Goal: Use online tool/utility: Utilize a website feature to perform a specific function

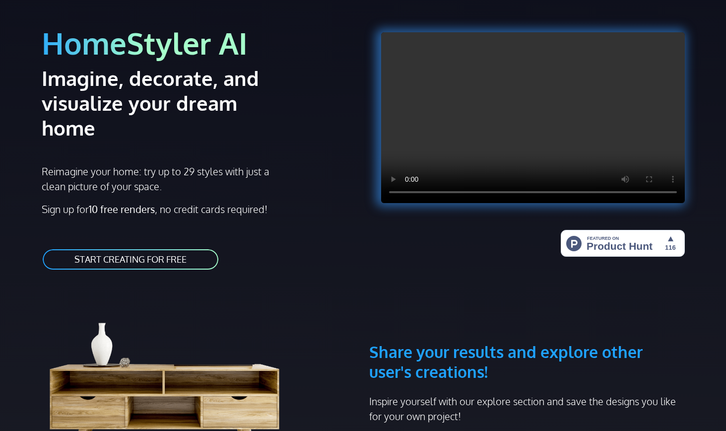
scroll to position [74, 0]
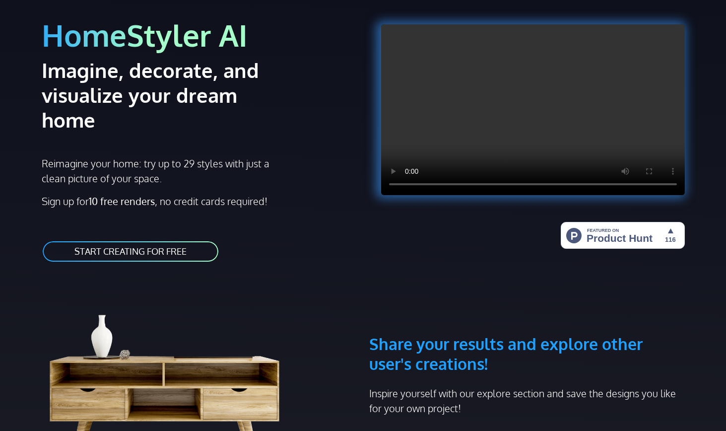
click at [188, 240] on link "START CREATING FOR FREE" at bounding box center [131, 251] width 178 height 22
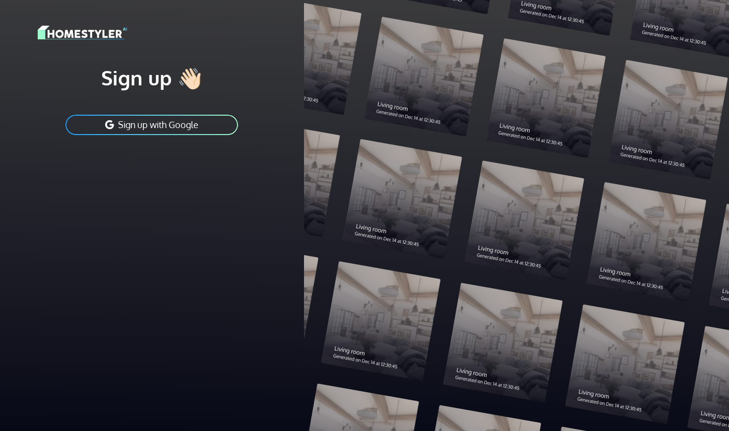
click at [192, 126] on button "Sign up with Google" at bounding box center [152, 125] width 175 height 22
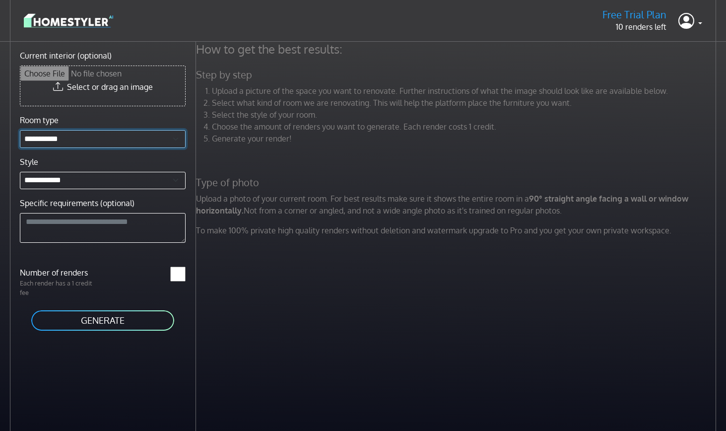
select select "*******"
click at [78, 229] on textarea "Specific requirements (optional)" at bounding box center [103, 228] width 166 height 30
paste textarea "**********"
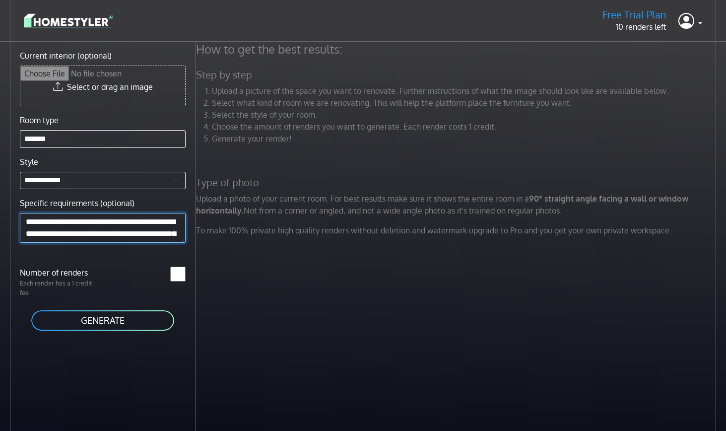
scroll to position [512, 0]
type textarea "**********"
click at [84, 310] on button "GENERATE" at bounding box center [102, 320] width 145 height 22
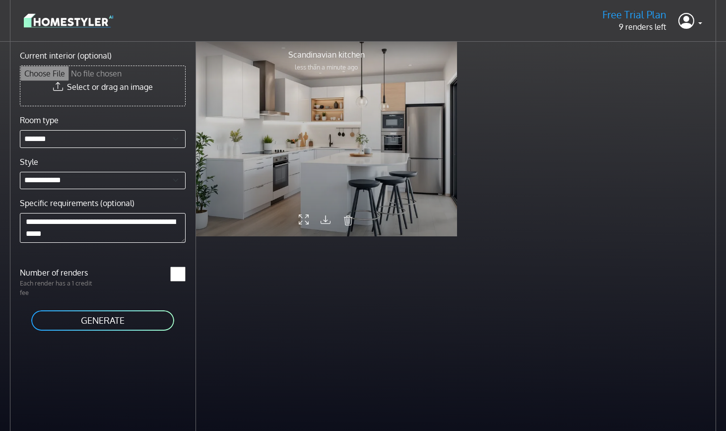
click at [304, 217] on icon at bounding box center [304, 219] width 10 height 17
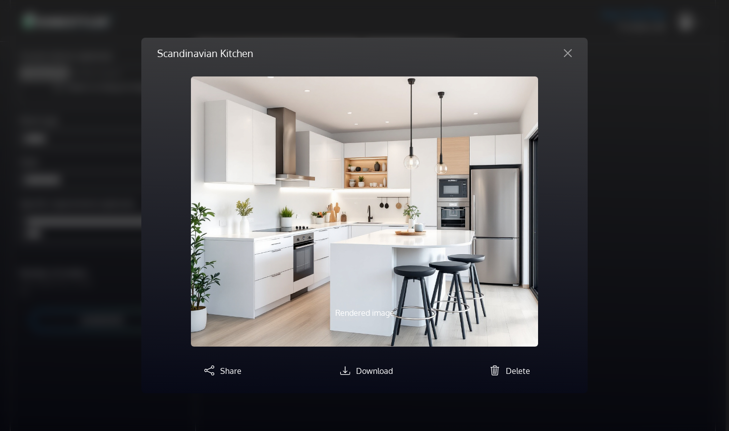
click at [355, 362] on div "Download" at bounding box center [364, 369] width 143 height 15
click at [355, 368] on link "Download" at bounding box center [364, 371] width 57 height 10
click at [566, 55] on button "Close" at bounding box center [568, 53] width 24 height 16
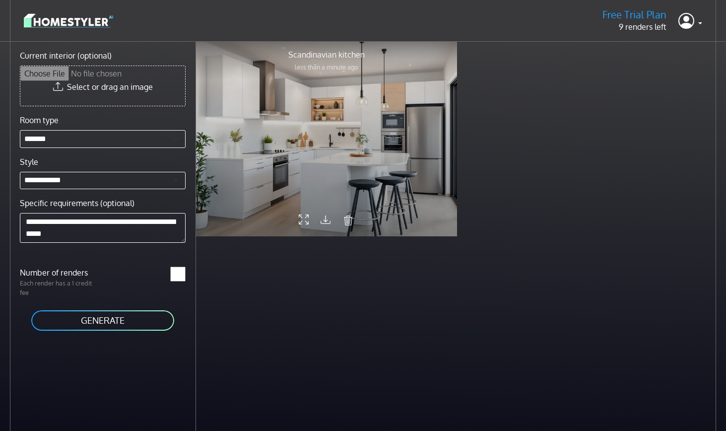
scroll to position [0, 0]
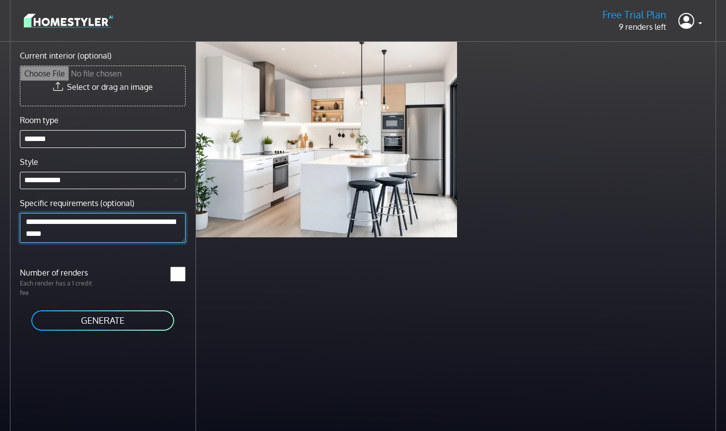
click at [73, 234] on textarea "Specific requirements (optional)" at bounding box center [103, 228] width 166 height 30
drag, startPoint x: 115, startPoint y: 233, endPoint x: 25, endPoint y: 180, distance: 104.6
click at [25, 180] on div "**********" at bounding box center [103, 178] width 178 height 129
paste textarea "**********"
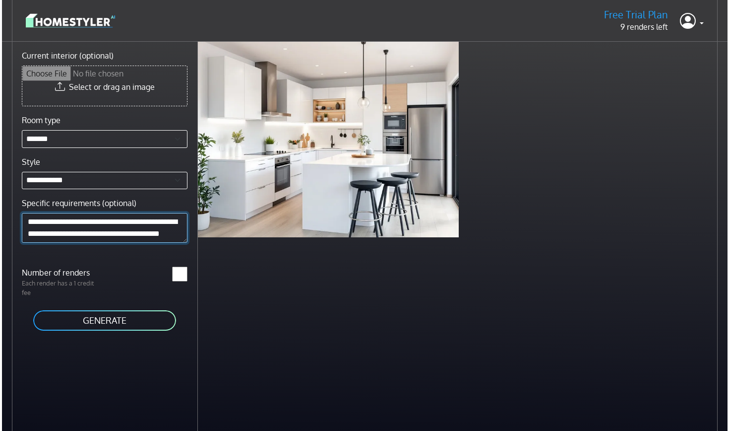
scroll to position [488, 0]
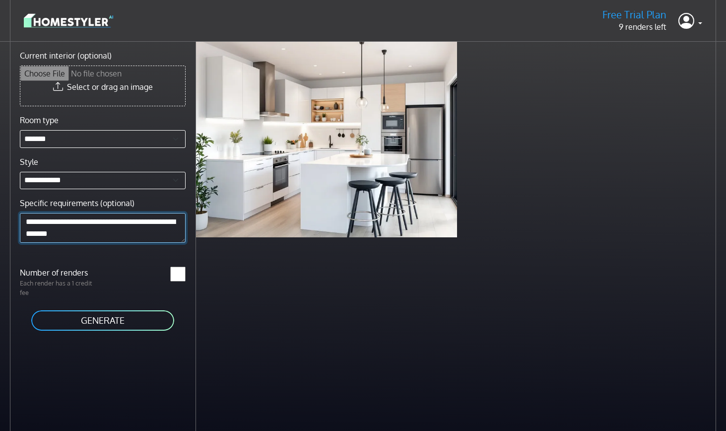
type textarea "**********"
click at [91, 318] on button "GENERATE" at bounding box center [102, 320] width 145 height 22
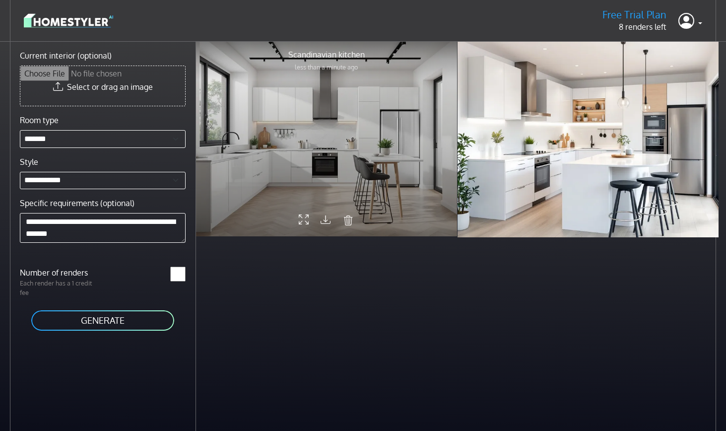
click at [327, 217] on icon at bounding box center [326, 218] width 10 height 13
click at [325, 217] on icon at bounding box center [326, 218] width 10 height 13
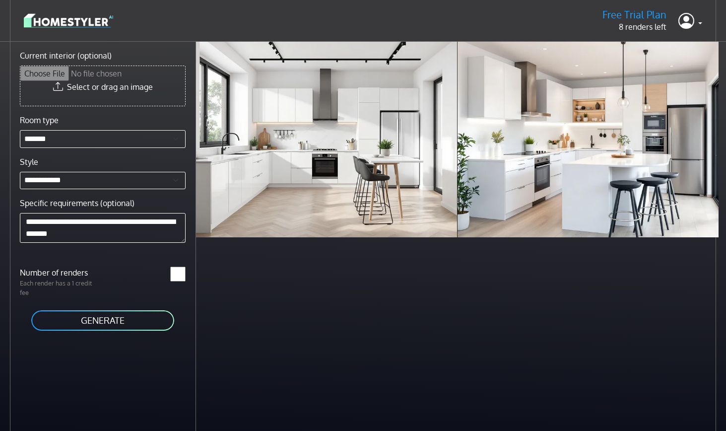
click at [94, 26] on img at bounding box center [68, 20] width 89 height 17
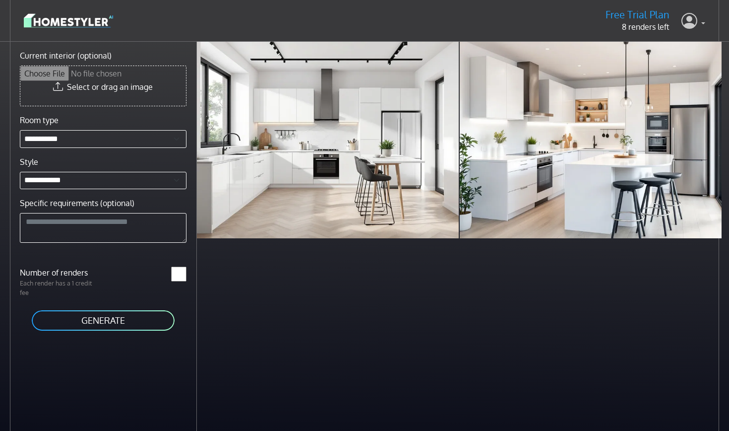
click at [693, 24] on icon at bounding box center [690, 20] width 16 height 20
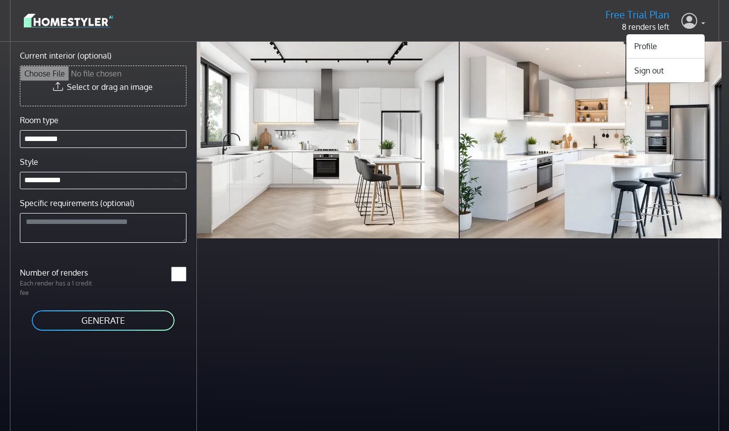
click at [691, 19] on icon at bounding box center [690, 20] width 16 height 20
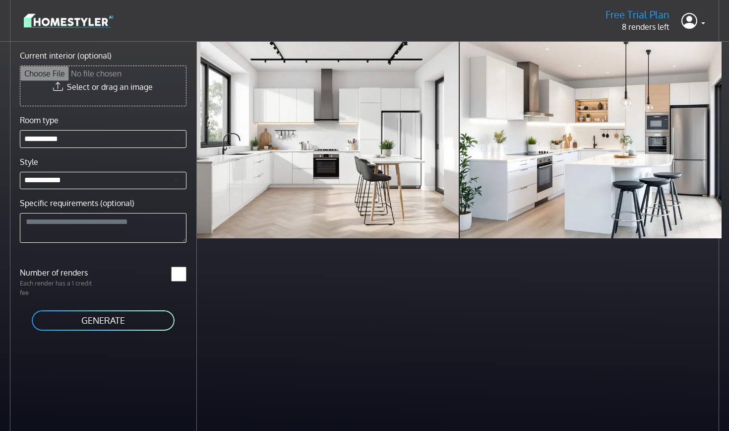
click at [101, 23] on img at bounding box center [68, 20] width 89 height 17
click at [93, 79] on input "Current interior (optional)" at bounding box center [103, 86] width 166 height 40
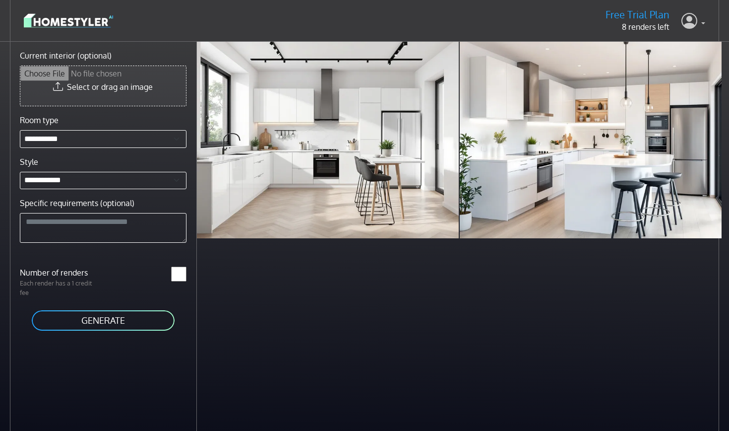
click at [703, 21] on link at bounding box center [694, 21] width 24 height 24
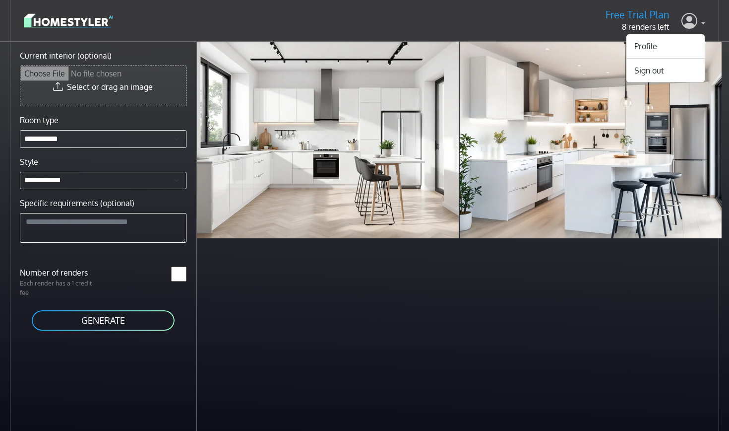
click at [703, 21] on link at bounding box center [694, 21] width 24 height 24
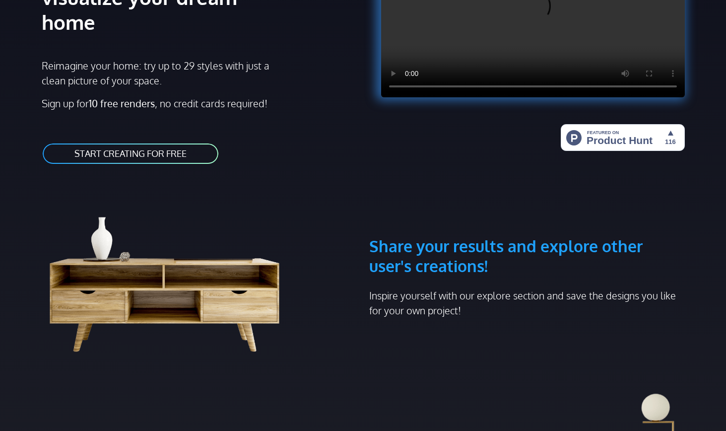
scroll to position [83, 0]
